Goal: Entertainment & Leisure: Consume media (video, audio)

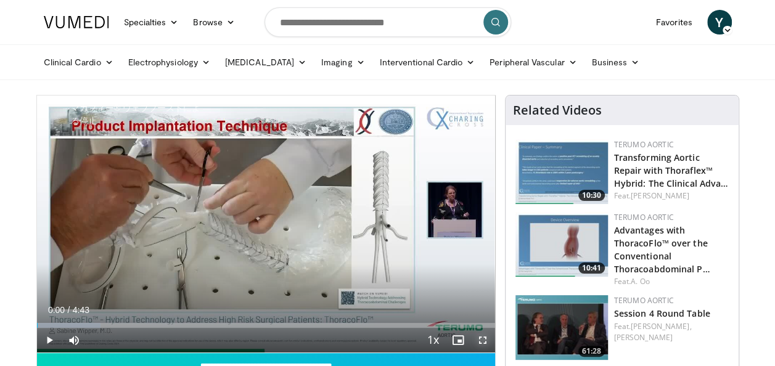
click at [486, 341] on span "Video Player" at bounding box center [482, 340] width 25 height 25
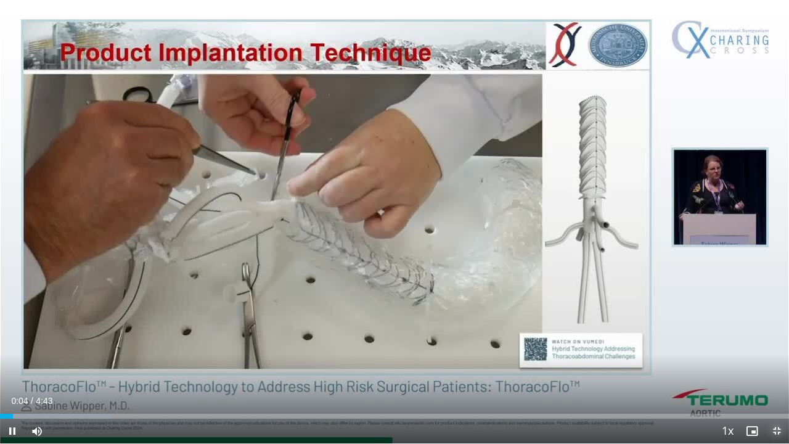
click at [774, 365] on span "Video Player" at bounding box center [776, 430] width 25 height 25
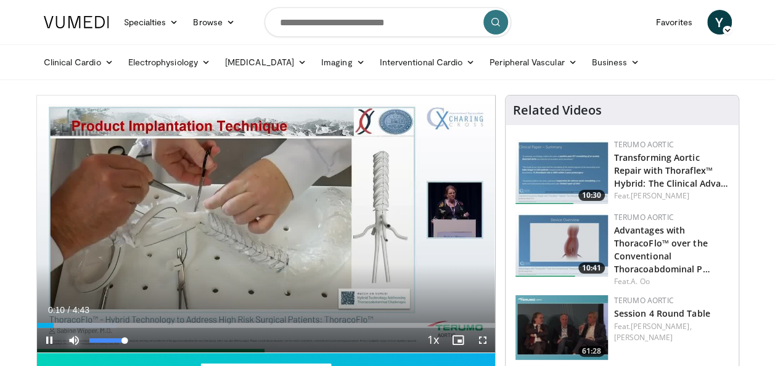
click at [70, 338] on span "Video Player" at bounding box center [74, 340] width 25 height 25
click at [70, 338] on video-js "**********" at bounding box center [266, 225] width 458 height 258
drag, startPoint x: 70, startPoint y: 338, endPoint x: 112, endPoint y: 336, distance: 41.9
click at [112, 336] on video-js "**********" at bounding box center [266, 225] width 458 height 258
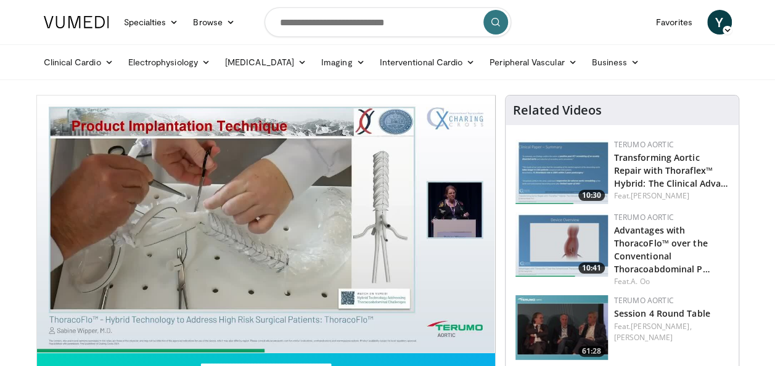
click at [112, 336] on div "10 seconds Tap to unmute" at bounding box center [266, 224] width 458 height 257
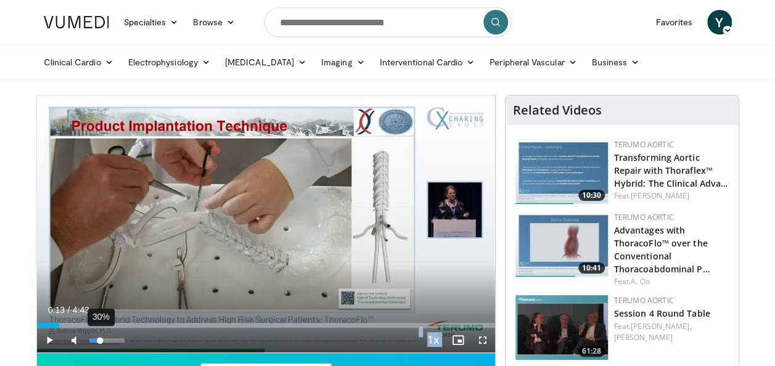
drag, startPoint x: 86, startPoint y: 340, endPoint x: 100, endPoint y: 341, distance: 13.6
click at [100, 341] on div "Volume Level" at bounding box center [94, 340] width 11 height 4
drag, startPoint x: 97, startPoint y: 338, endPoint x: 118, endPoint y: 339, distance: 21.0
click at [118, 339] on div "Volume Level" at bounding box center [104, 340] width 30 height 4
click at [479, 336] on span "Video Player" at bounding box center [482, 340] width 25 height 25
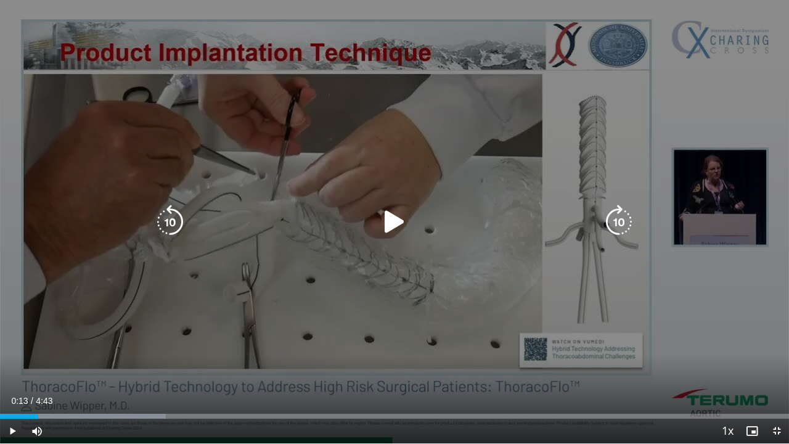
click at [398, 216] on icon "Video Player" at bounding box center [394, 222] width 35 height 35
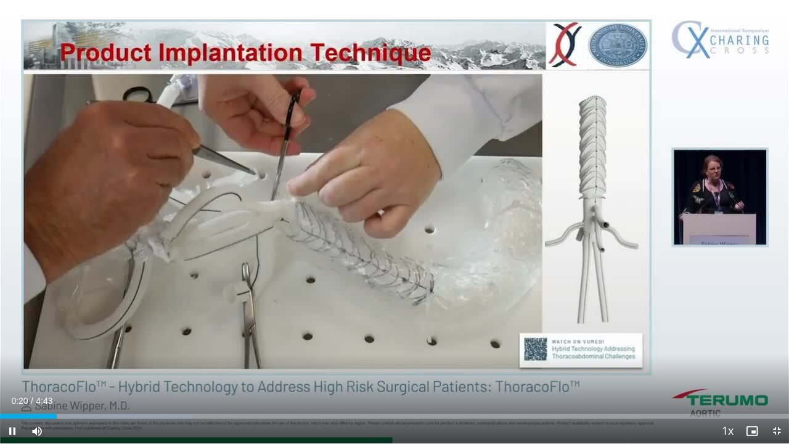
click at [70, 365] on video-js "**********" at bounding box center [394, 222] width 789 height 444
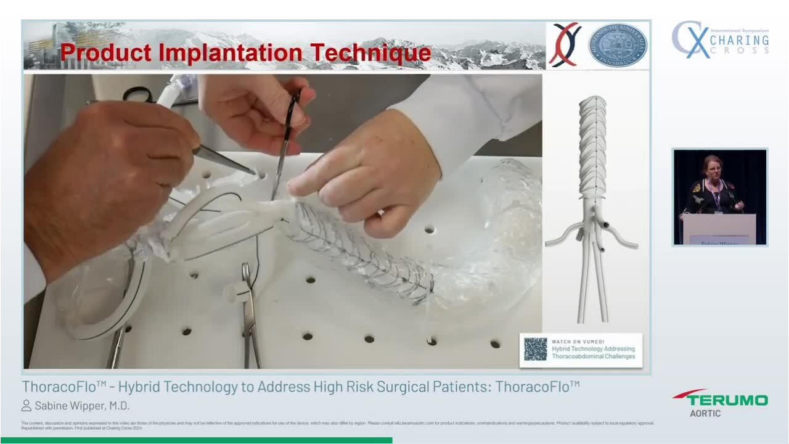
drag, startPoint x: 70, startPoint y: 434, endPoint x: 35, endPoint y: 428, distance: 36.3
click at [35, 365] on video-js "**********" at bounding box center [394, 222] width 789 height 444
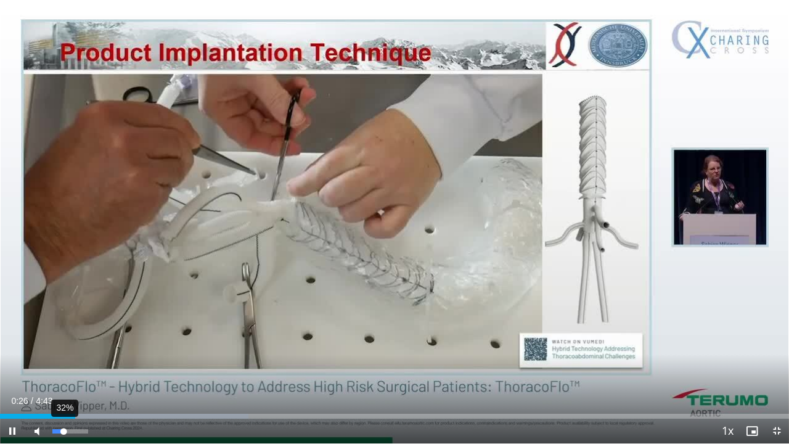
drag, startPoint x: 83, startPoint y: 430, endPoint x: 63, endPoint y: 430, distance: 19.1
click at [63, 365] on div "Volume Level" at bounding box center [57, 431] width 11 height 4
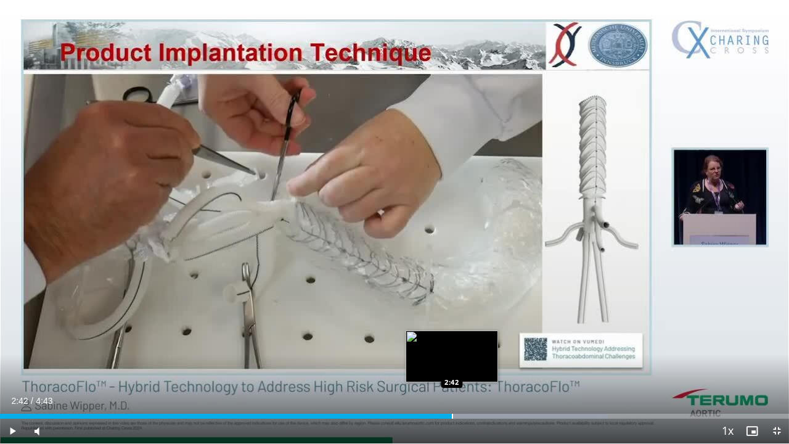
click at [452, 365] on div "Loaded : 77.06% 2:42 2:42" at bounding box center [394, 413] width 789 height 12
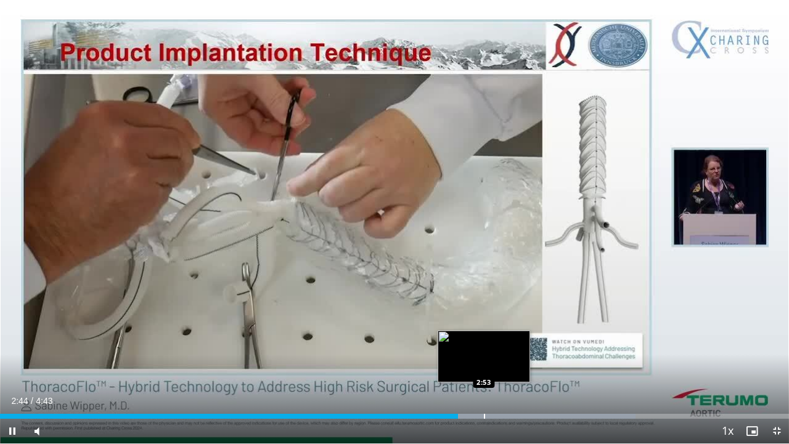
click at [484, 365] on div "Progress Bar" at bounding box center [484, 416] width 1 height 5
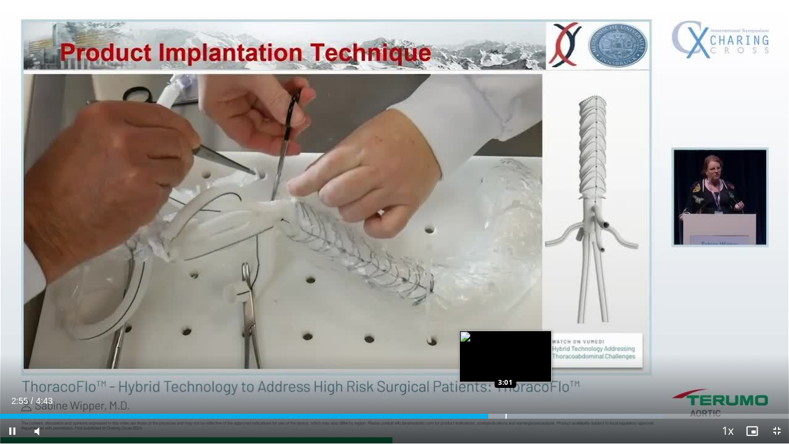
click at [507, 365] on video-js "**********" at bounding box center [394, 222] width 789 height 444
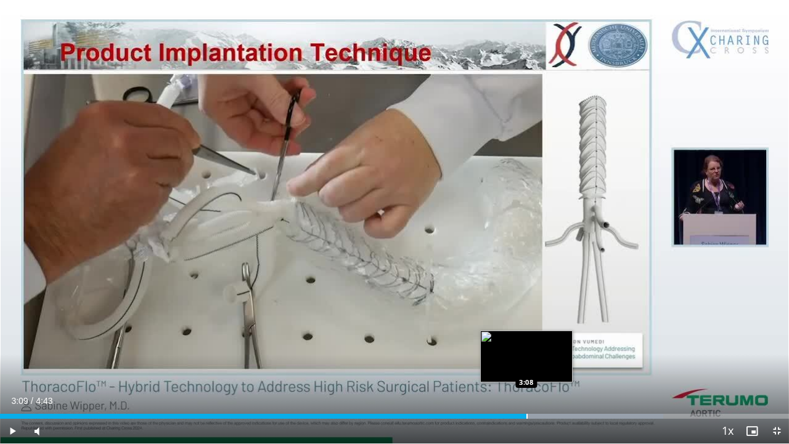
click at [526, 365] on div "Progress Bar" at bounding box center [526, 416] width 1 height 5
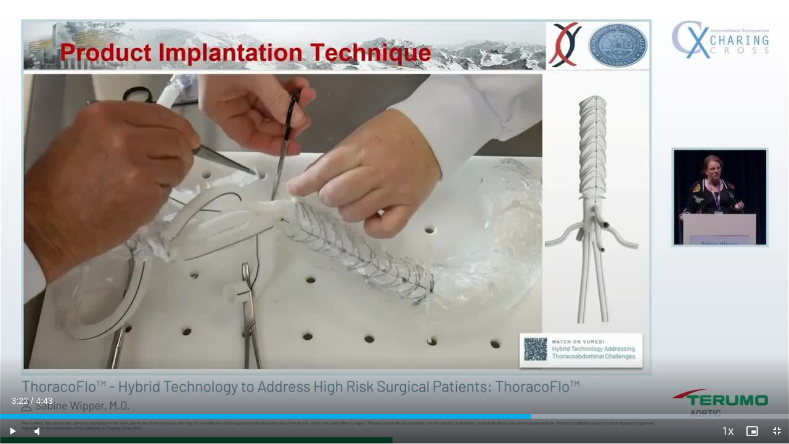
click at [565, 365] on div "Loaded : 91.07% 3:22 3:22" at bounding box center [394, 413] width 789 height 12
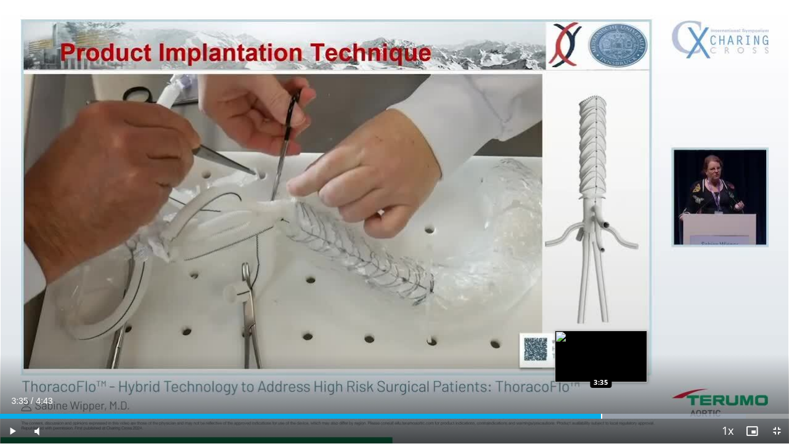
click at [601, 365] on div "Progress Bar" at bounding box center [601, 416] width 1 height 5
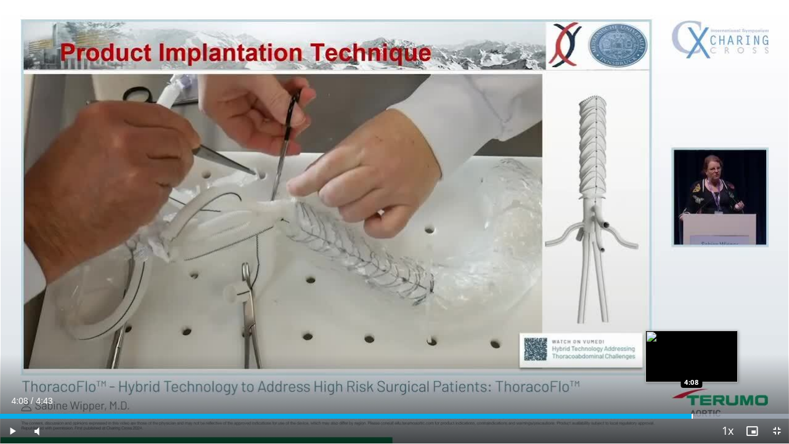
click at [691, 365] on div "Progress Bar" at bounding box center [691, 416] width 1 height 5
click at [708, 365] on div "Progress Bar" at bounding box center [707, 416] width 1 height 5
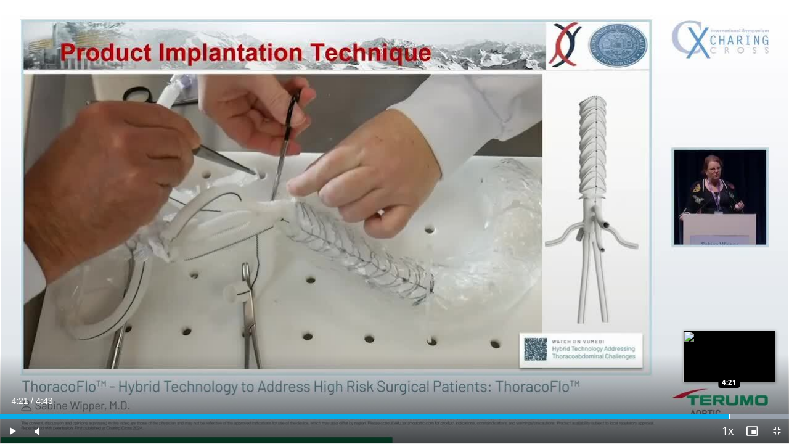
click at [729, 365] on div "Progress Bar" at bounding box center [729, 416] width 1 height 5
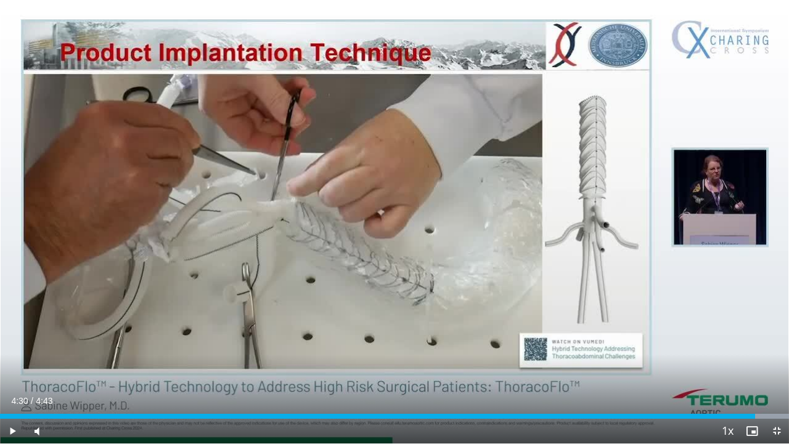
click at [755, 365] on div "Progress Bar" at bounding box center [754, 416] width 1 height 5
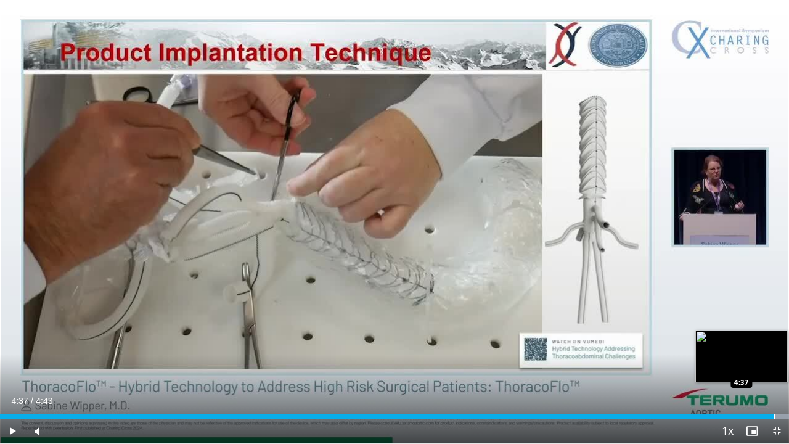
click at [773, 365] on div "Loaded : 100.00% 4:37 4:37" at bounding box center [394, 413] width 789 height 12
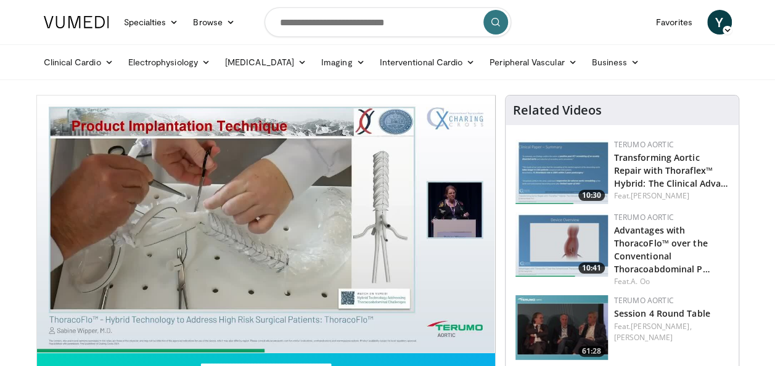
click at [386, 4] on form at bounding box center [387, 22] width 247 height 44
